Goal: Transaction & Acquisition: Book appointment/travel/reservation

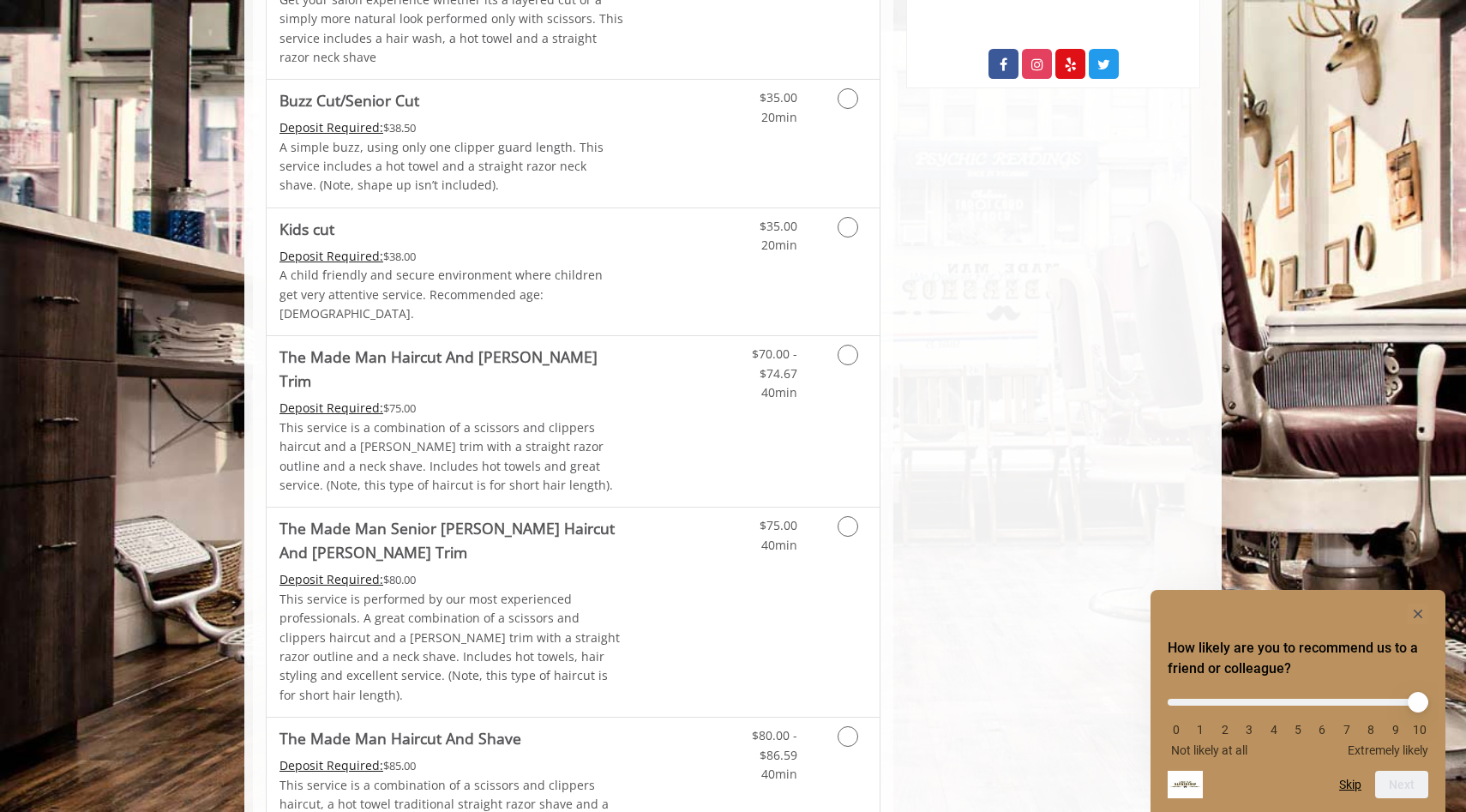
scroll to position [815, 0]
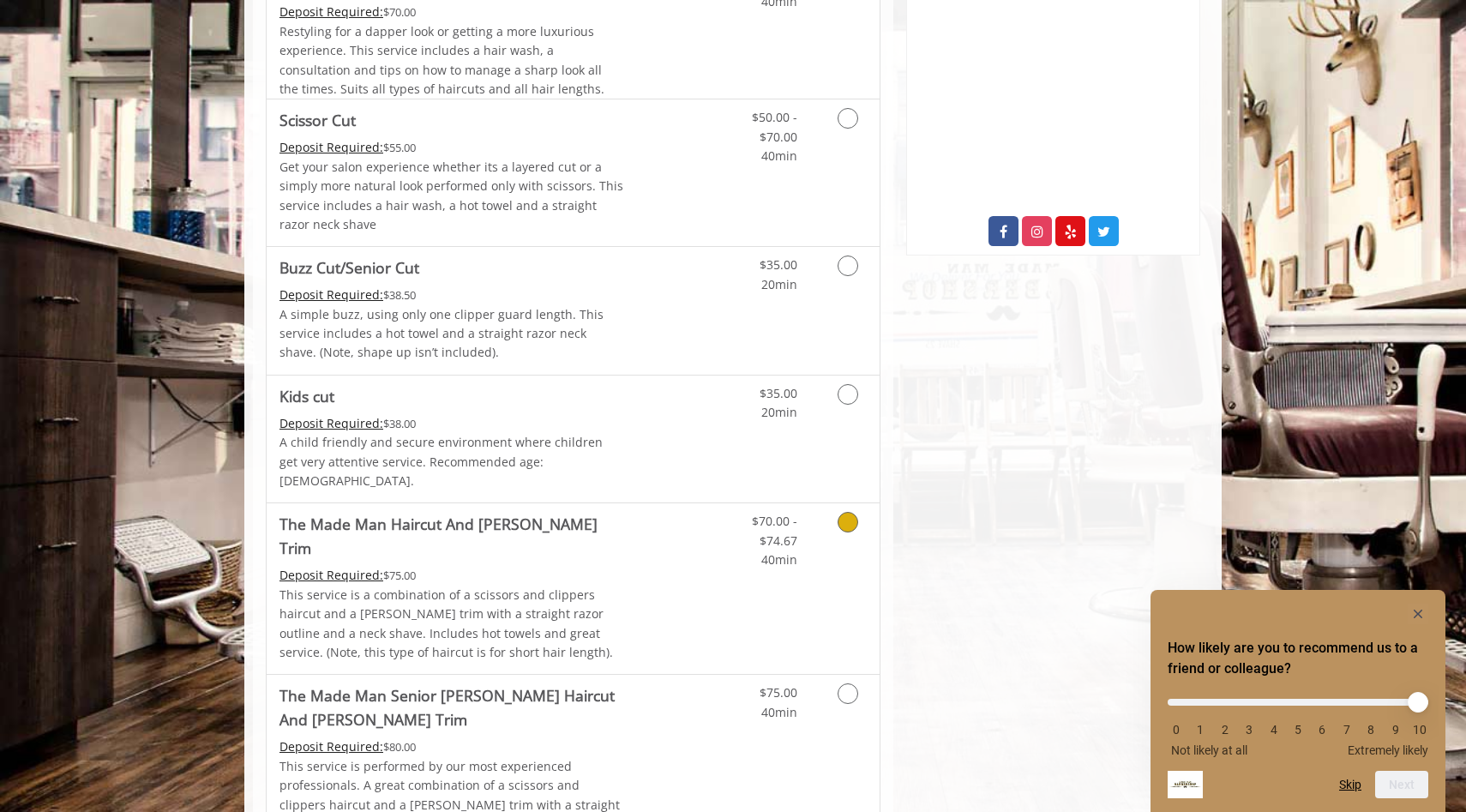
click at [845, 512] on icon "Grooming services" at bounding box center [848, 522] width 21 height 21
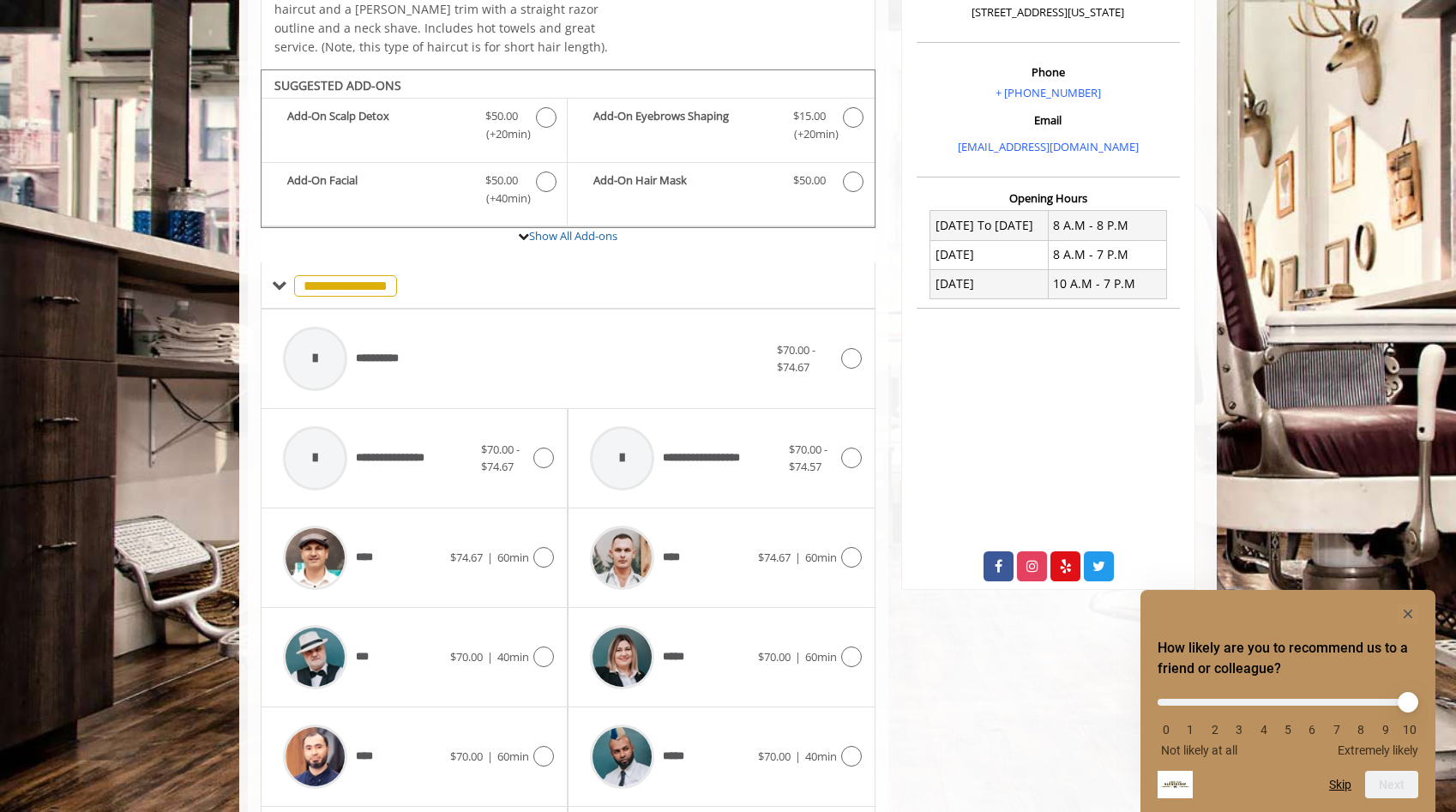
scroll to position [526, 0]
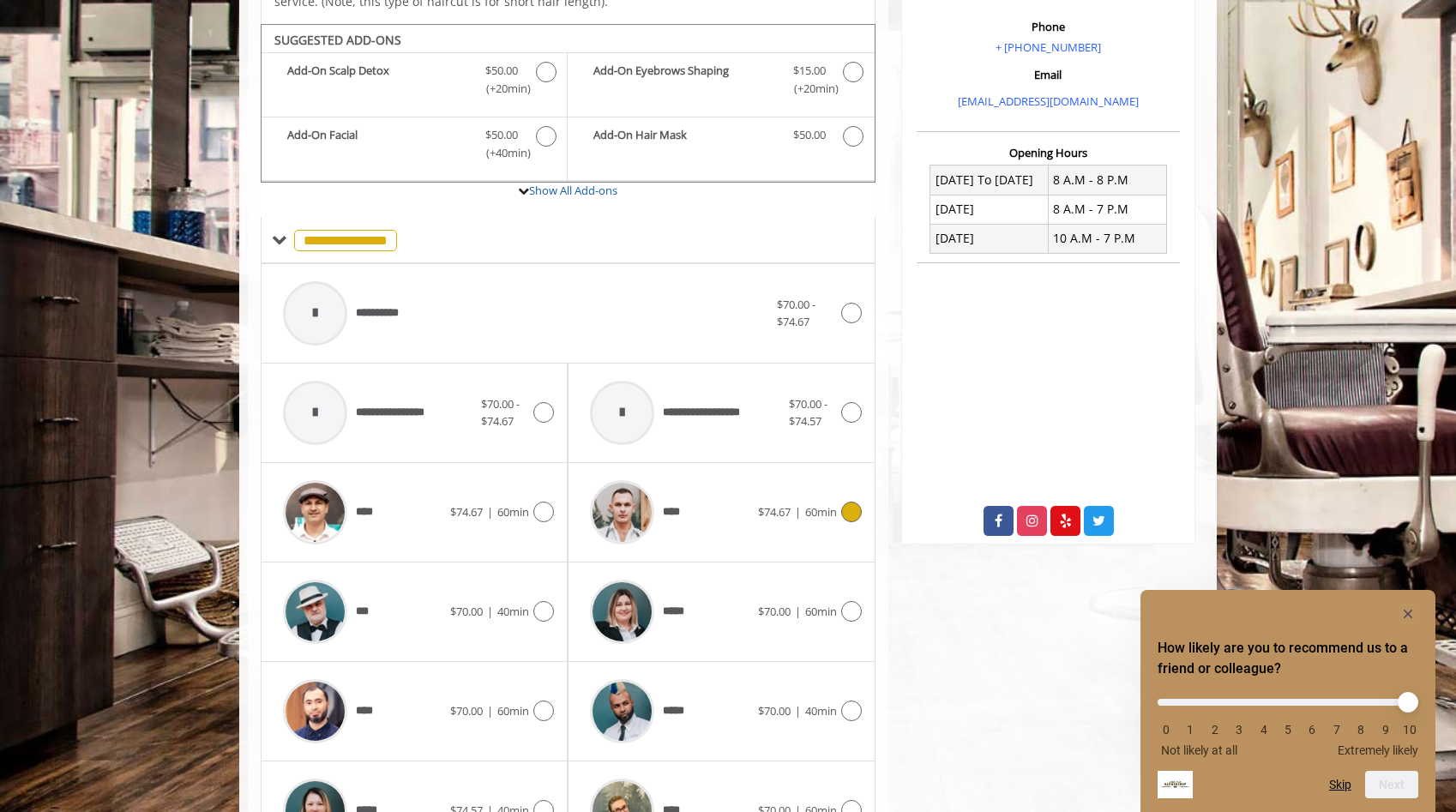
click at [857, 498] on div "**** $74.67 | 60min" at bounding box center [721, 512] width 279 height 81
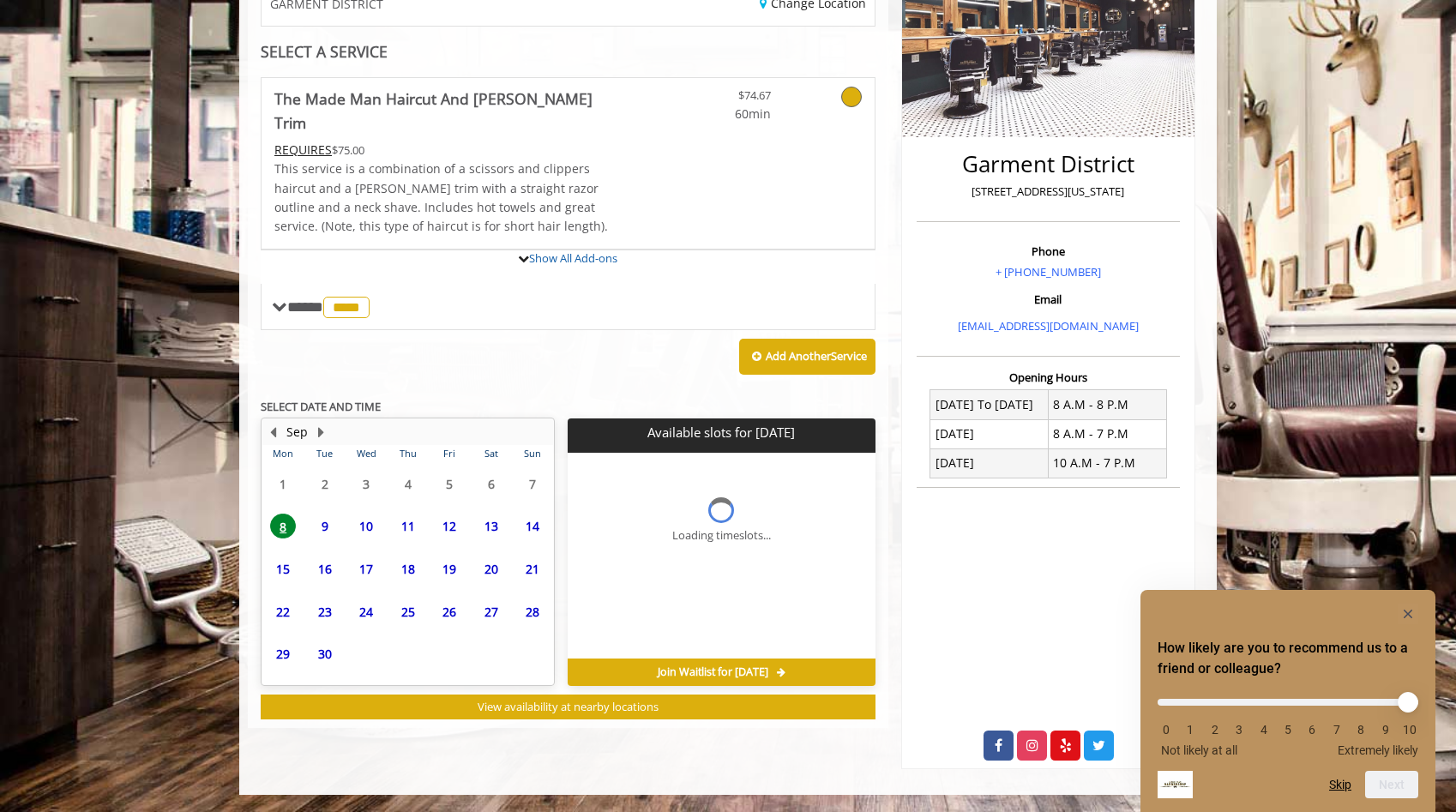
scroll to position [393, 0]
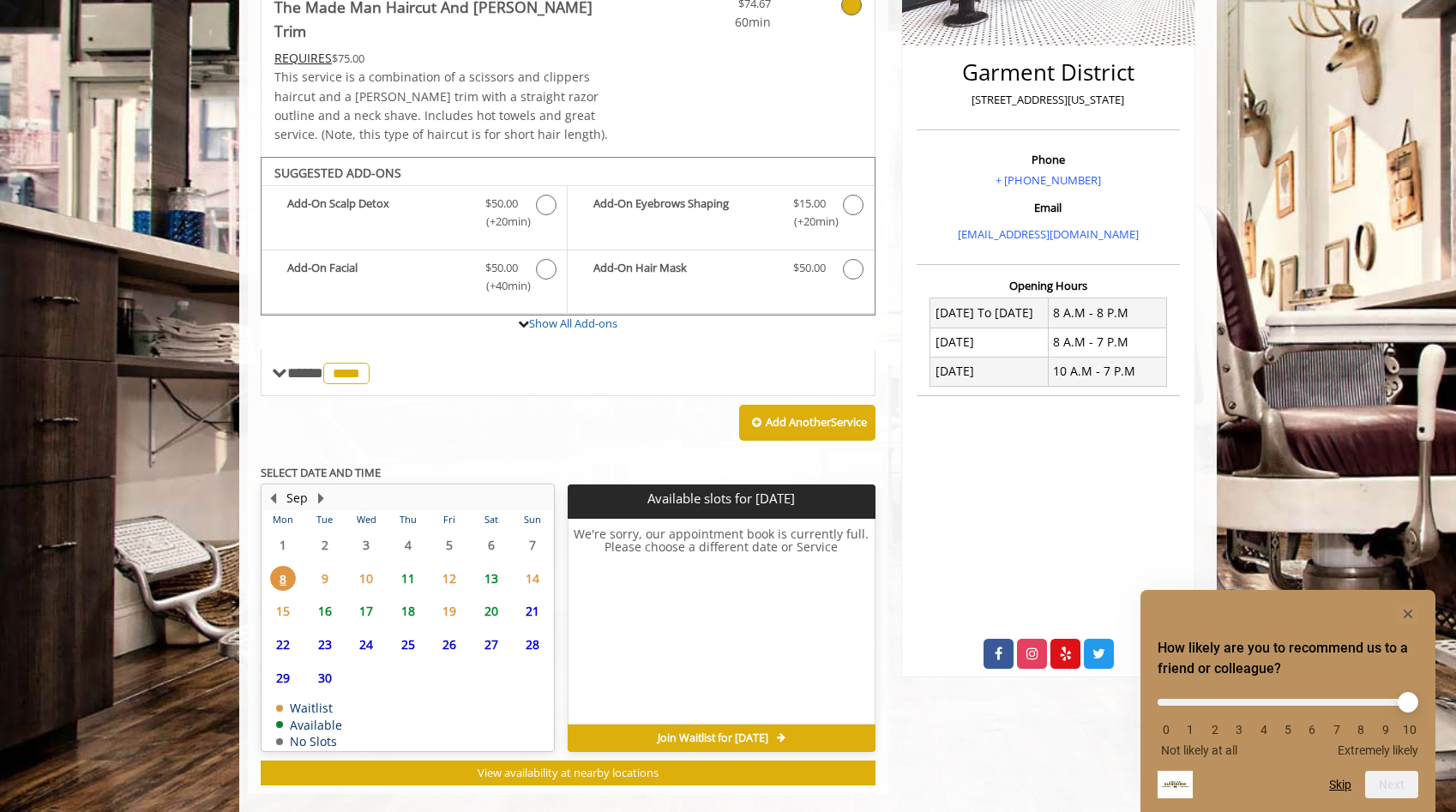
click at [406, 566] on span "11" at bounding box center [408, 578] width 25 height 24
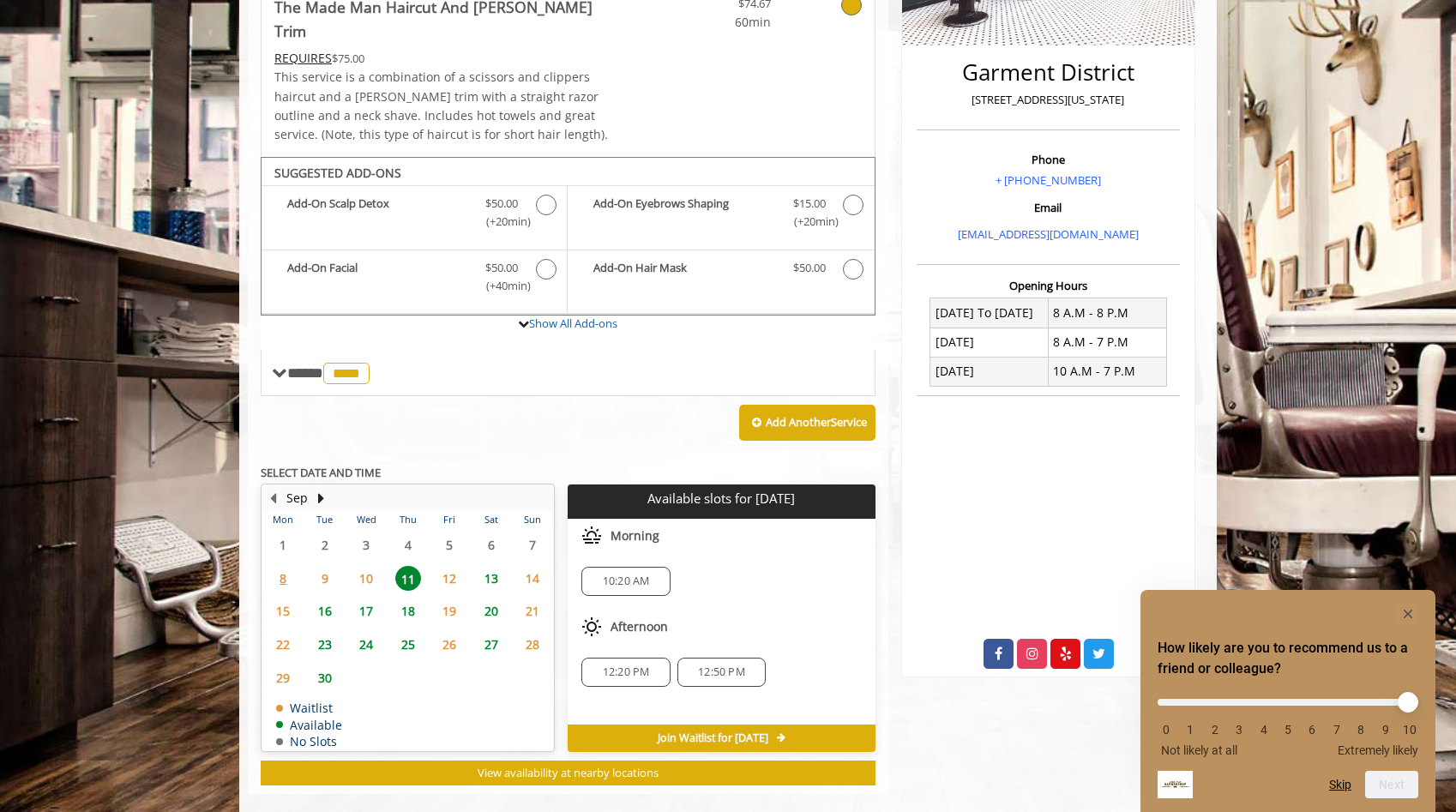
click at [621, 575] on span "10:20 AM" at bounding box center [626, 581] width 47 height 14
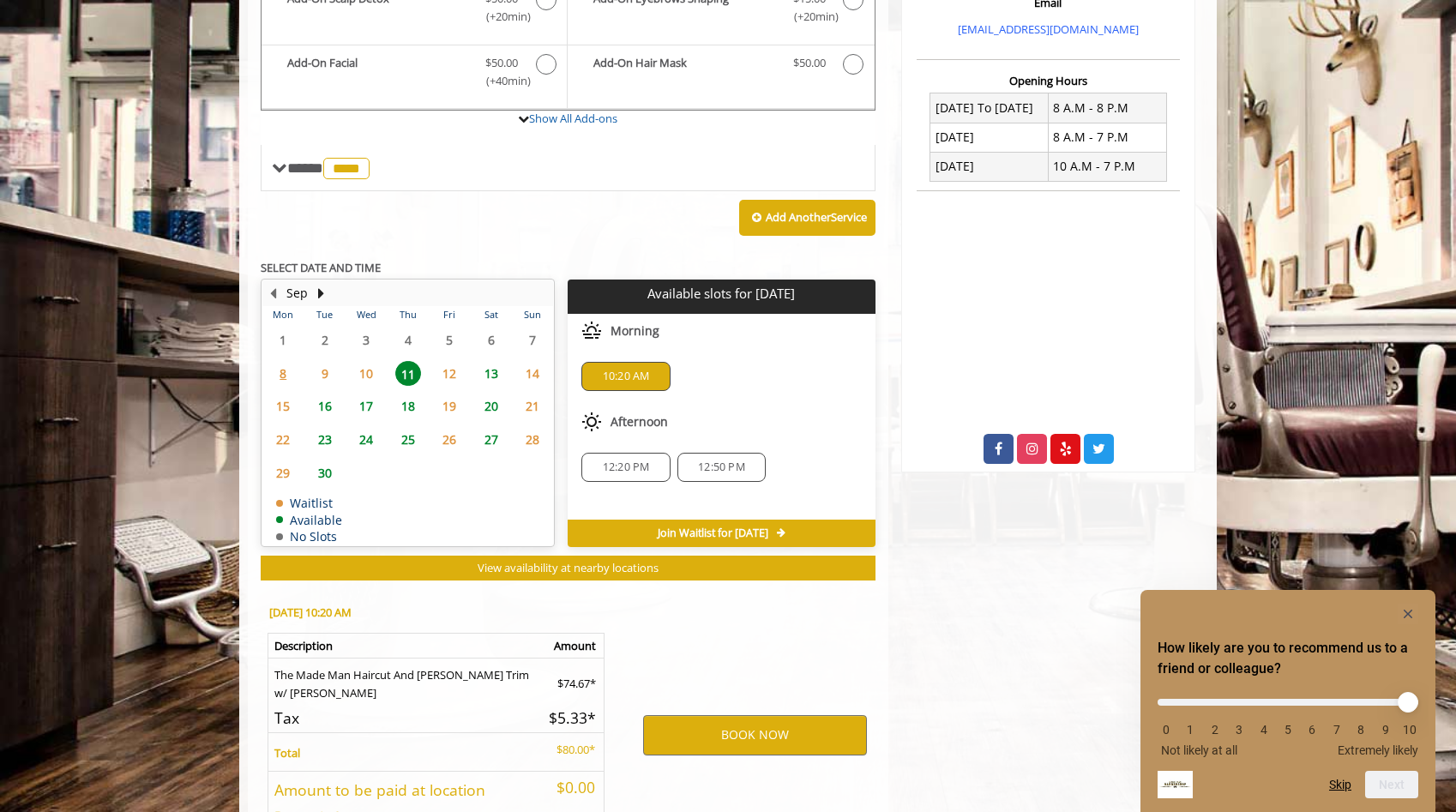
scroll to position [702, 0]
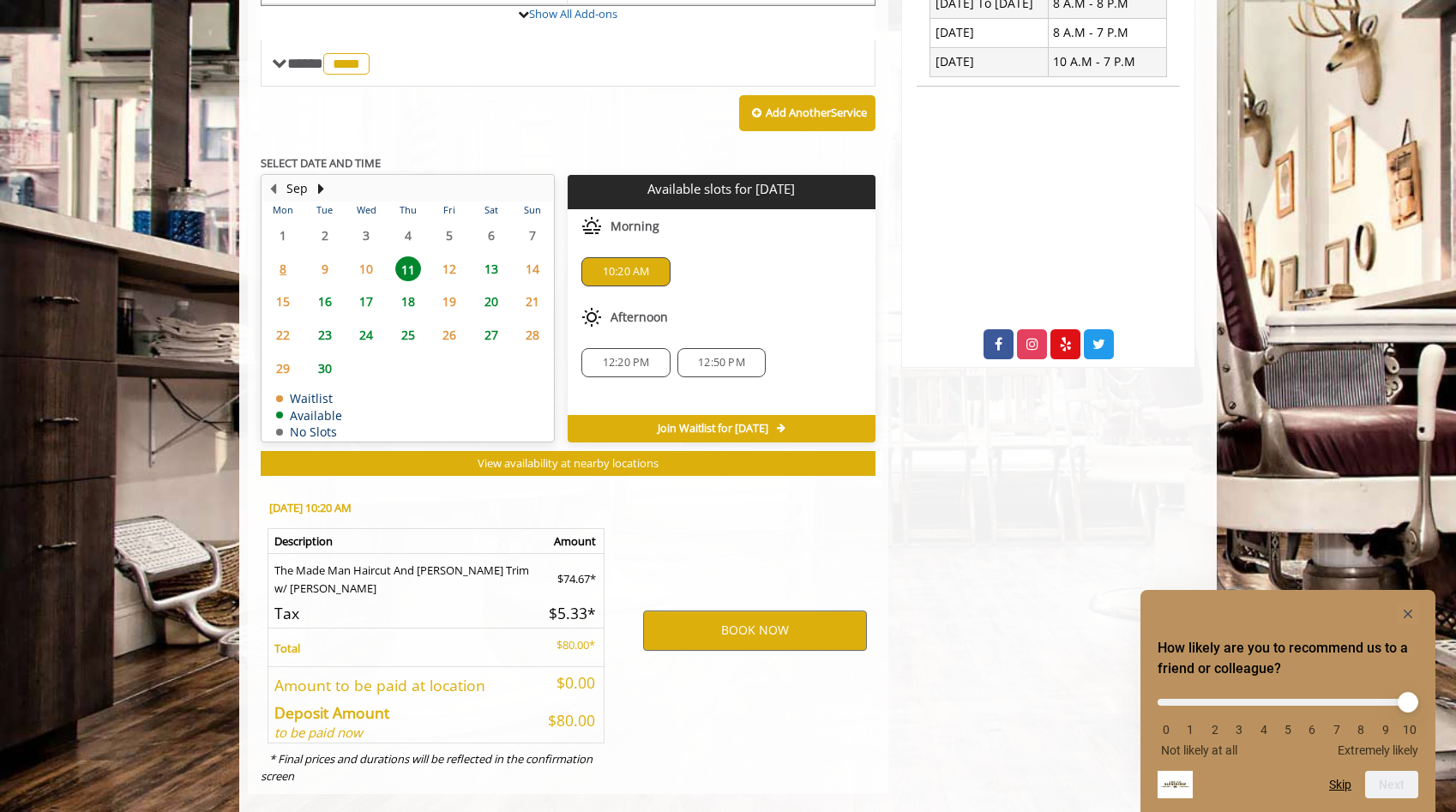
click at [638, 355] on span "12:20 PM" at bounding box center [626, 362] width 47 height 14
click at [732, 610] on button "BOOK NOW" at bounding box center [755, 630] width 224 height 39
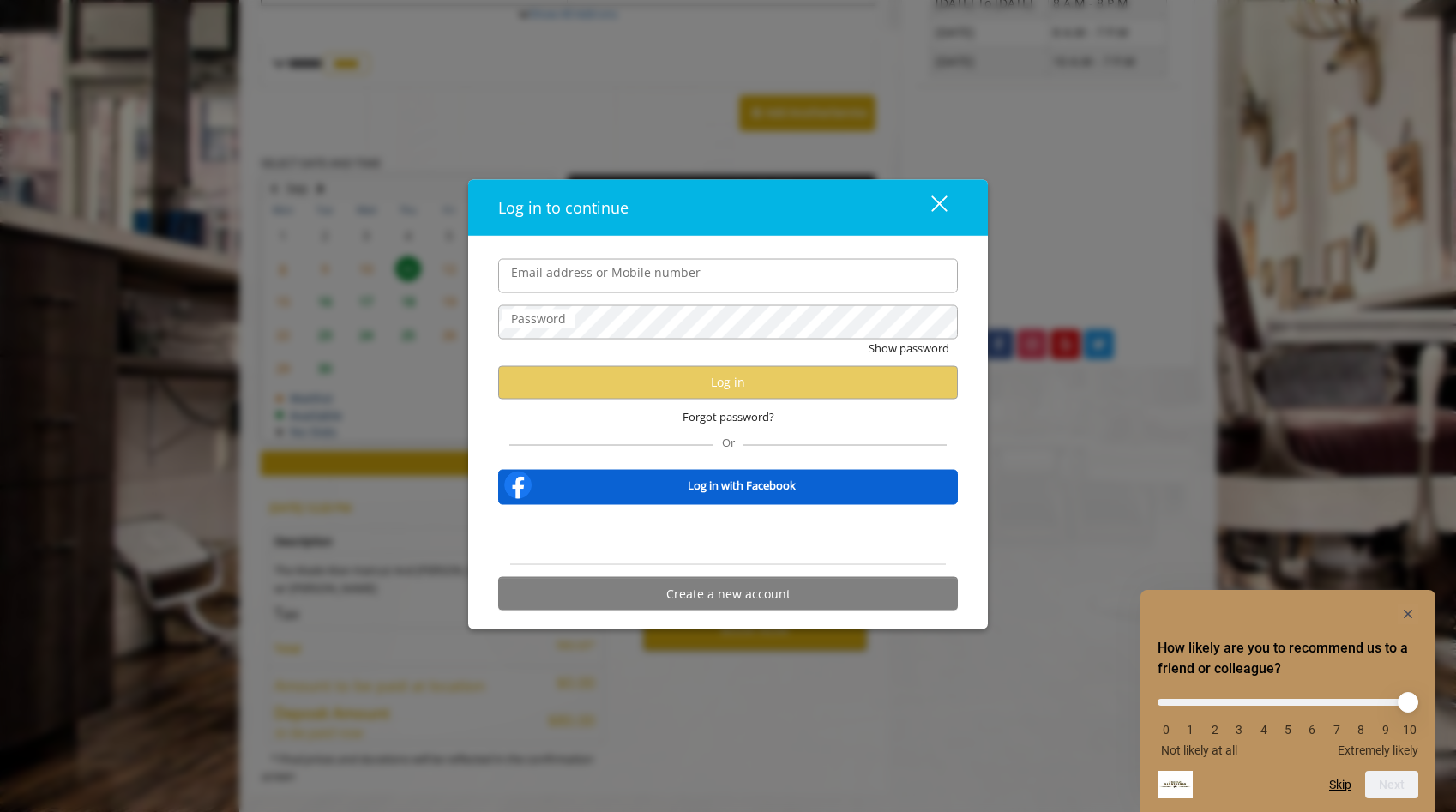
type input "**********"
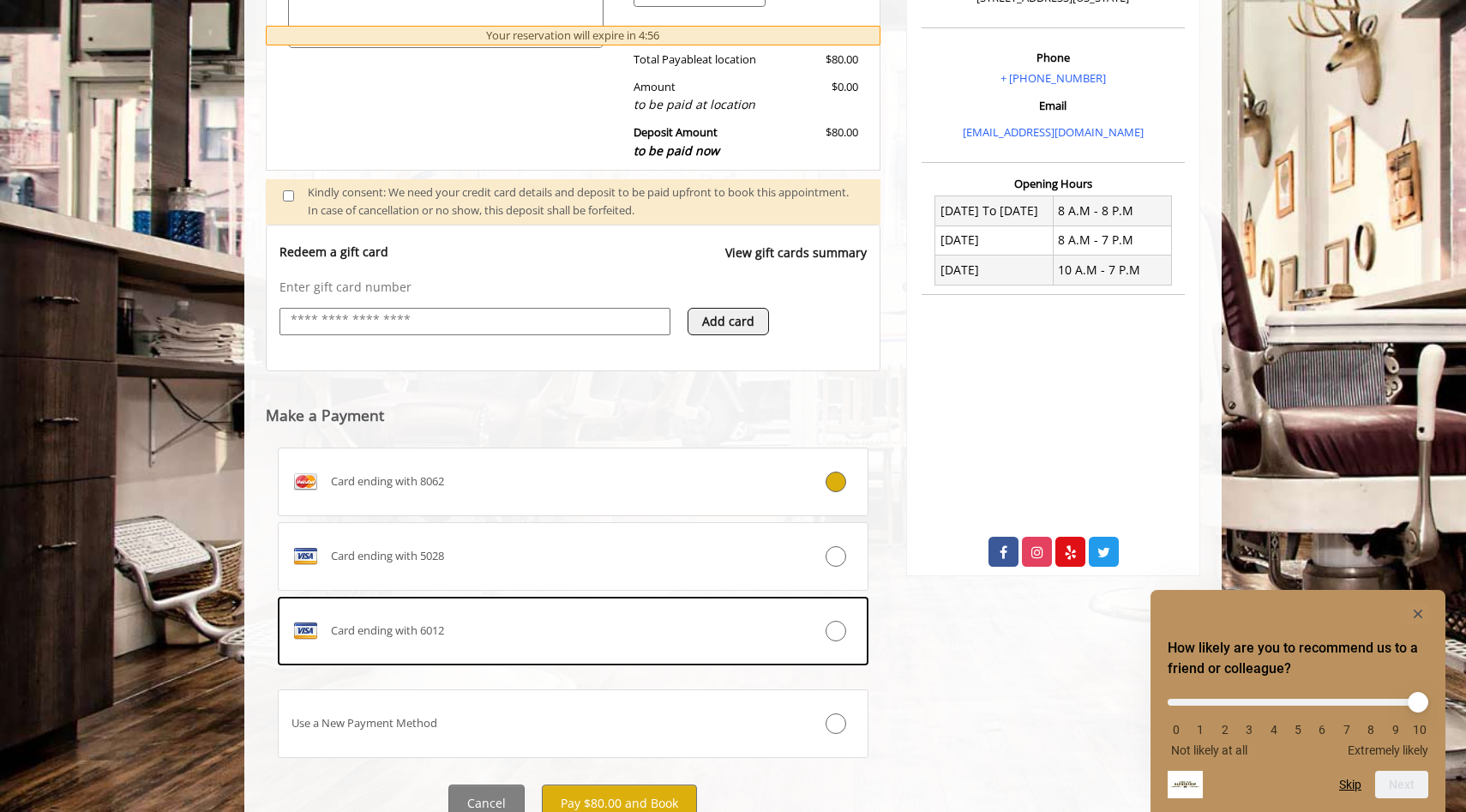
scroll to position [566, 0]
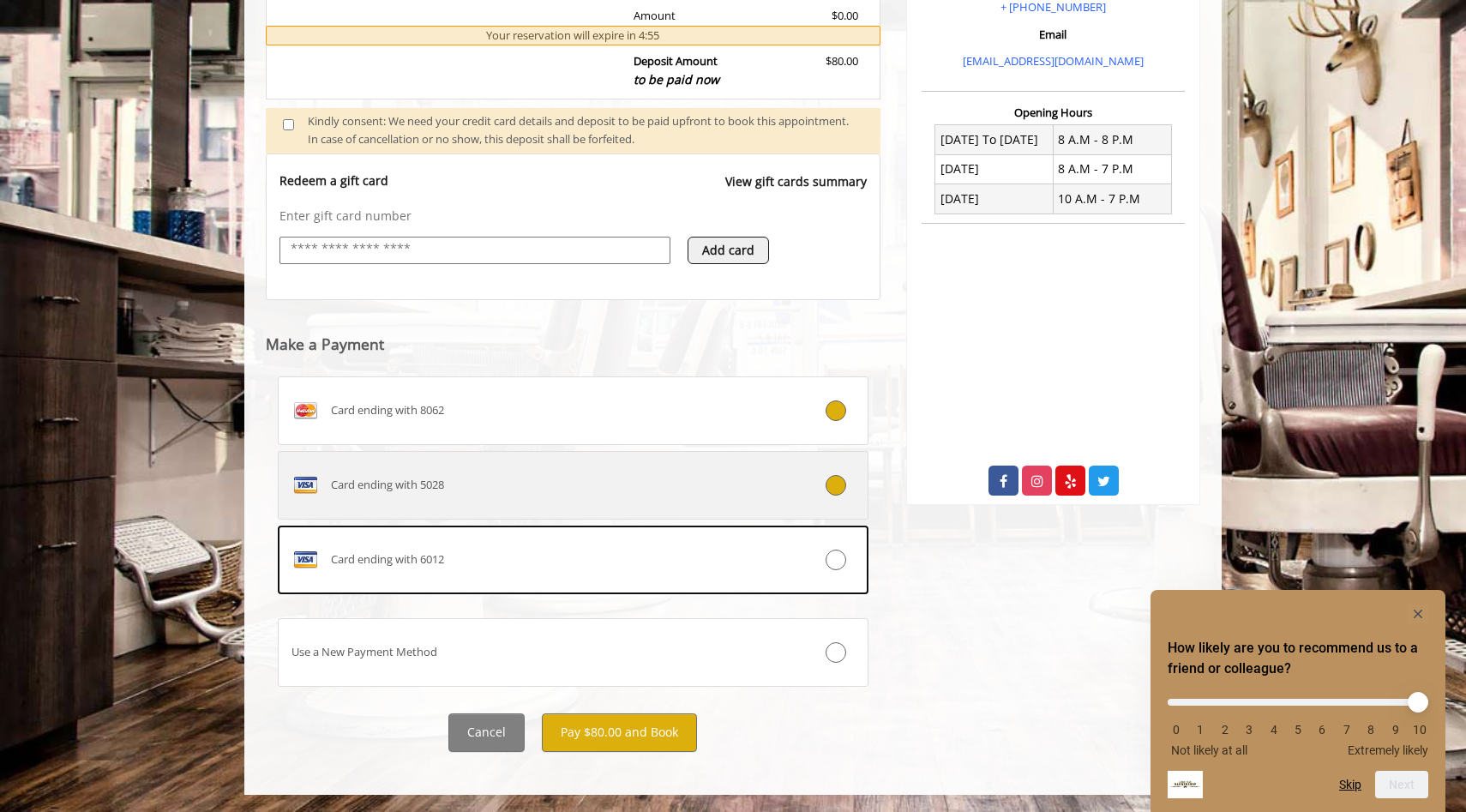
click at [836, 489] on icon at bounding box center [836, 485] width 21 height 21
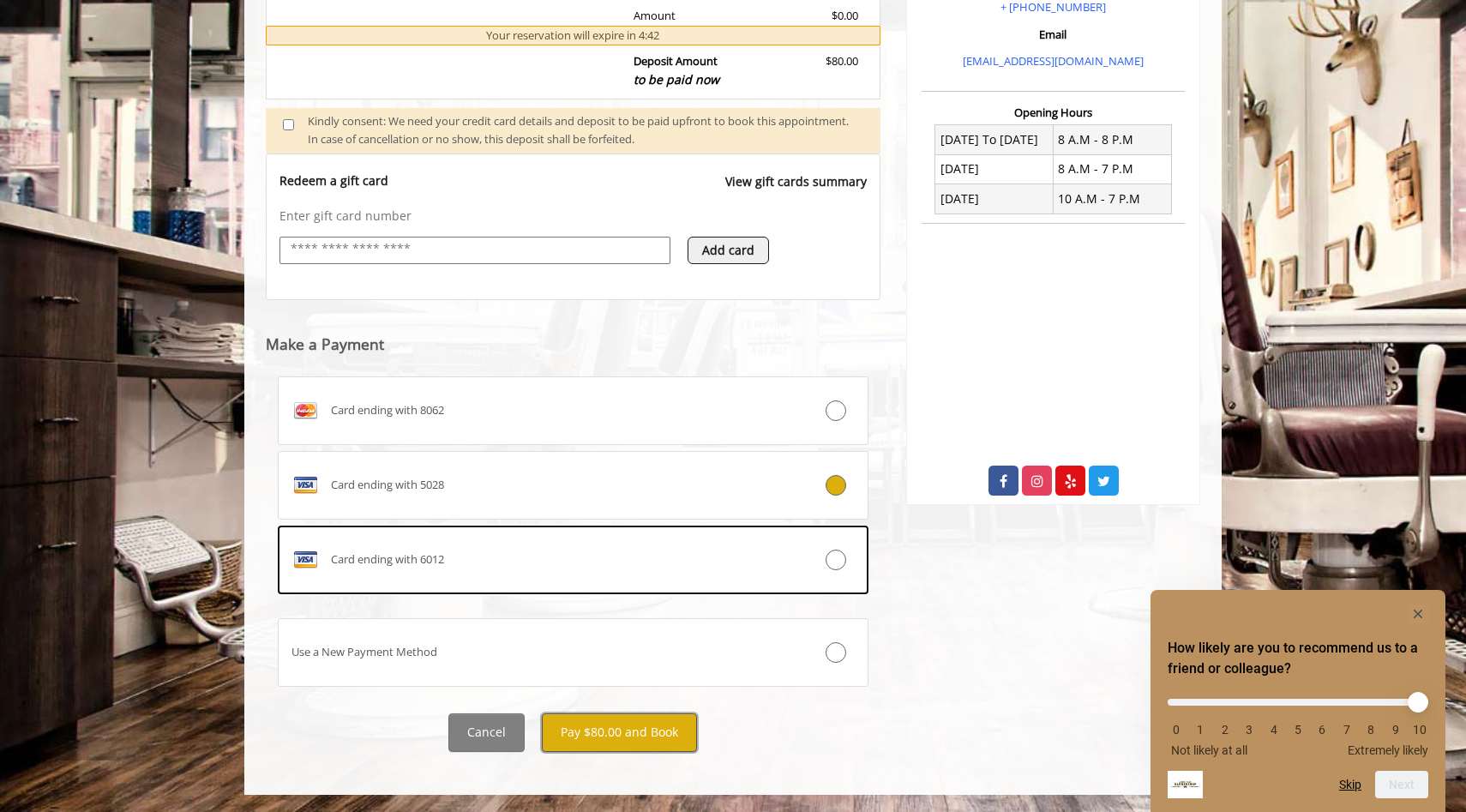
click at [604, 731] on button "Pay $80.00 and Book" at bounding box center [619, 733] width 155 height 38
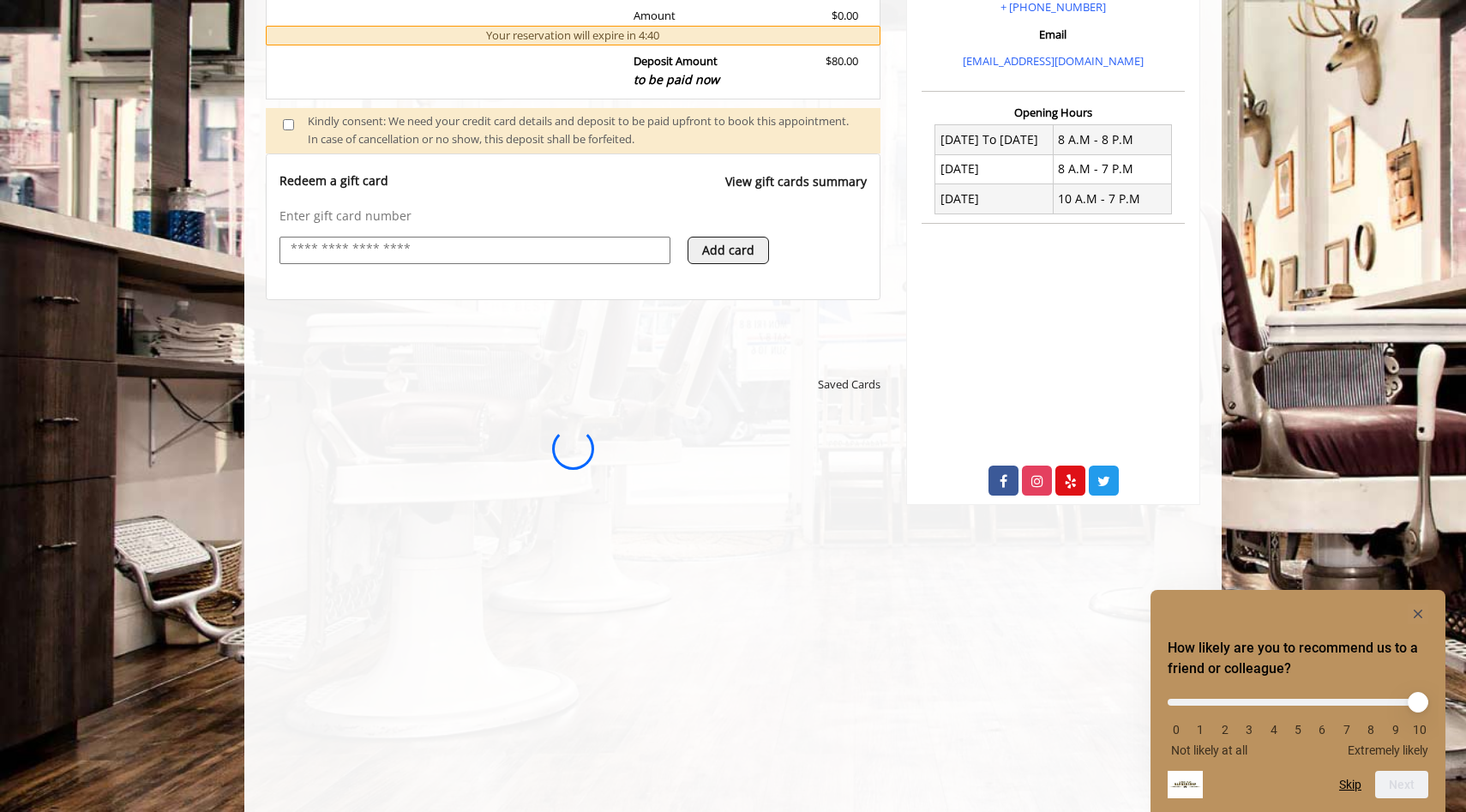
scroll to position [0, 0]
